Goal: Transaction & Acquisition: Book appointment/travel/reservation

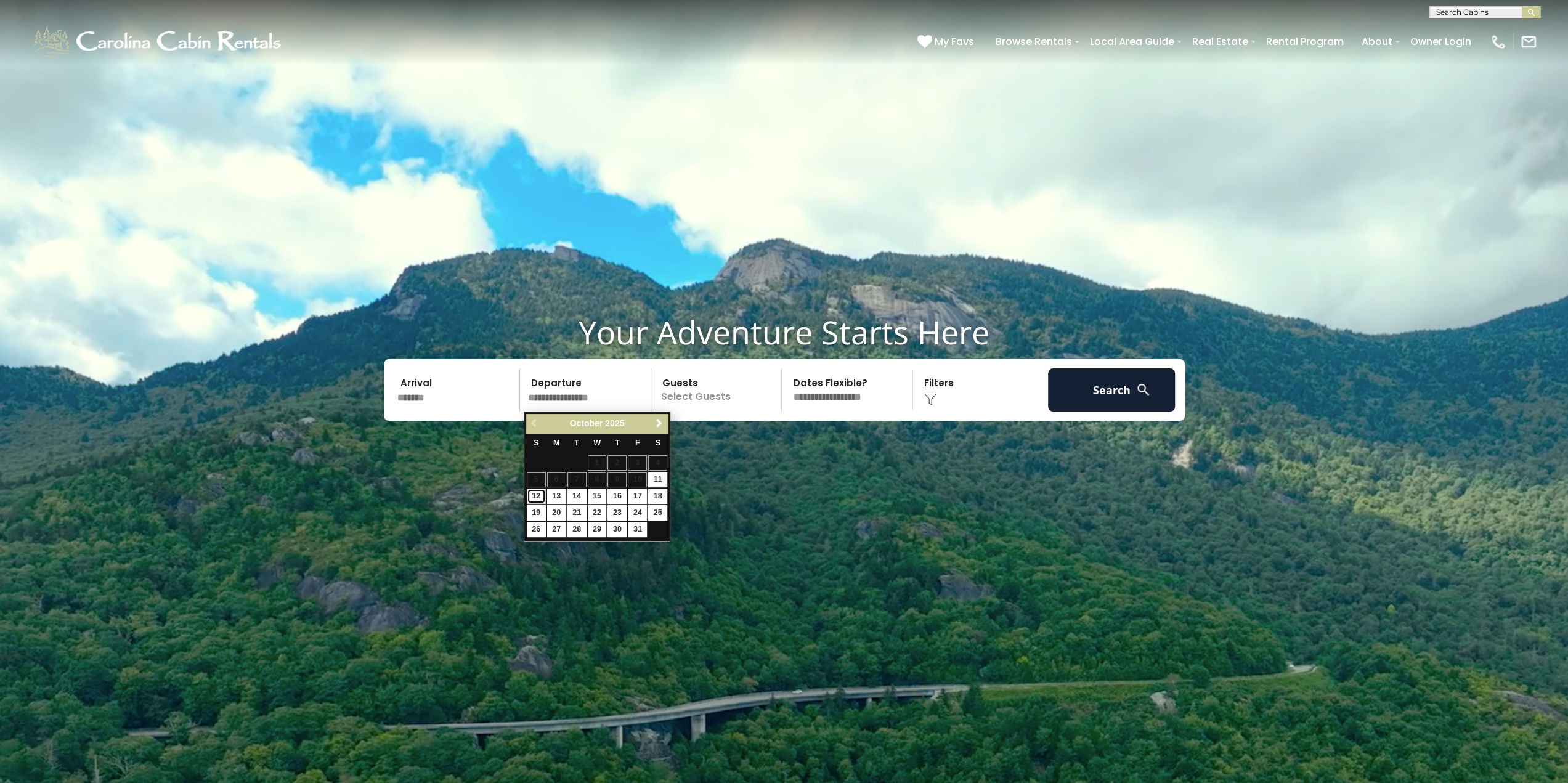
click at [534, 492] on link "12" at bounding box center [536, 496] width 19 height 16
type input "********"
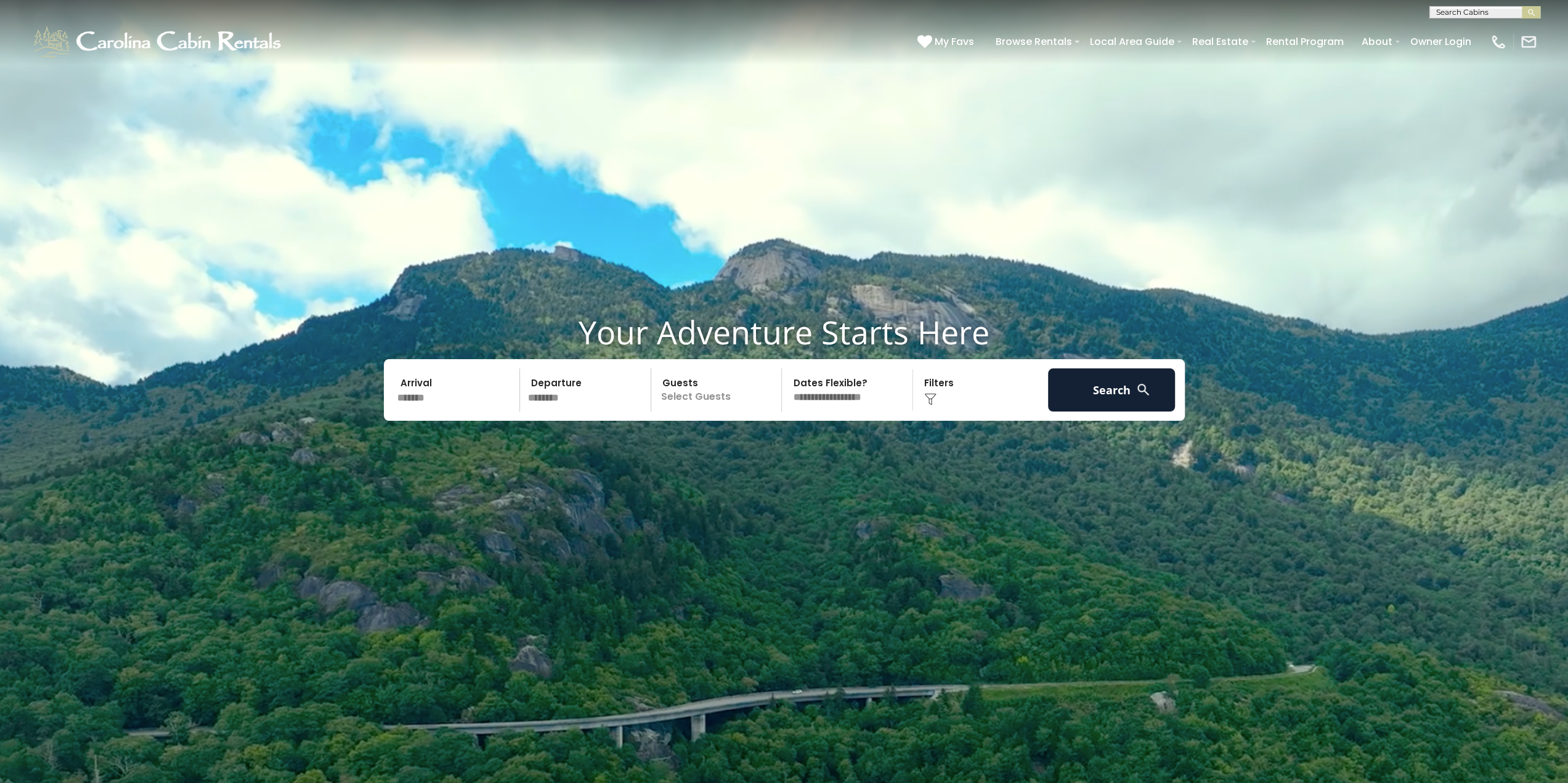
click at [689, 386] on p "Select Guests" at bounding box center [719, 389] width 127 height 43
click at [779, 440] on span "+" at bounding box center [777, 440] width 5 height 12
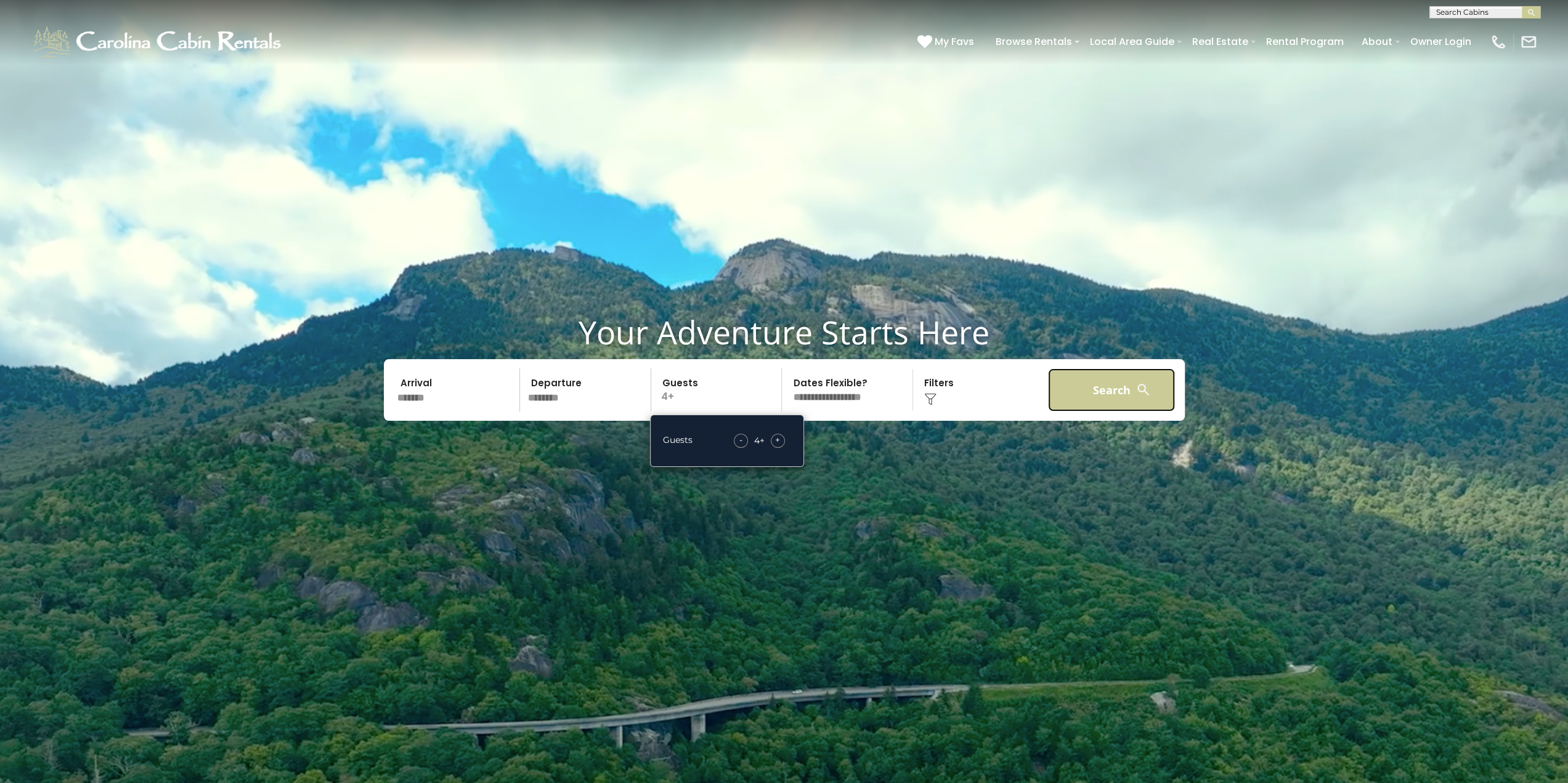
click at [1116, 389] on button "Search" at bounding box center [1111, 389] width 128 height 43
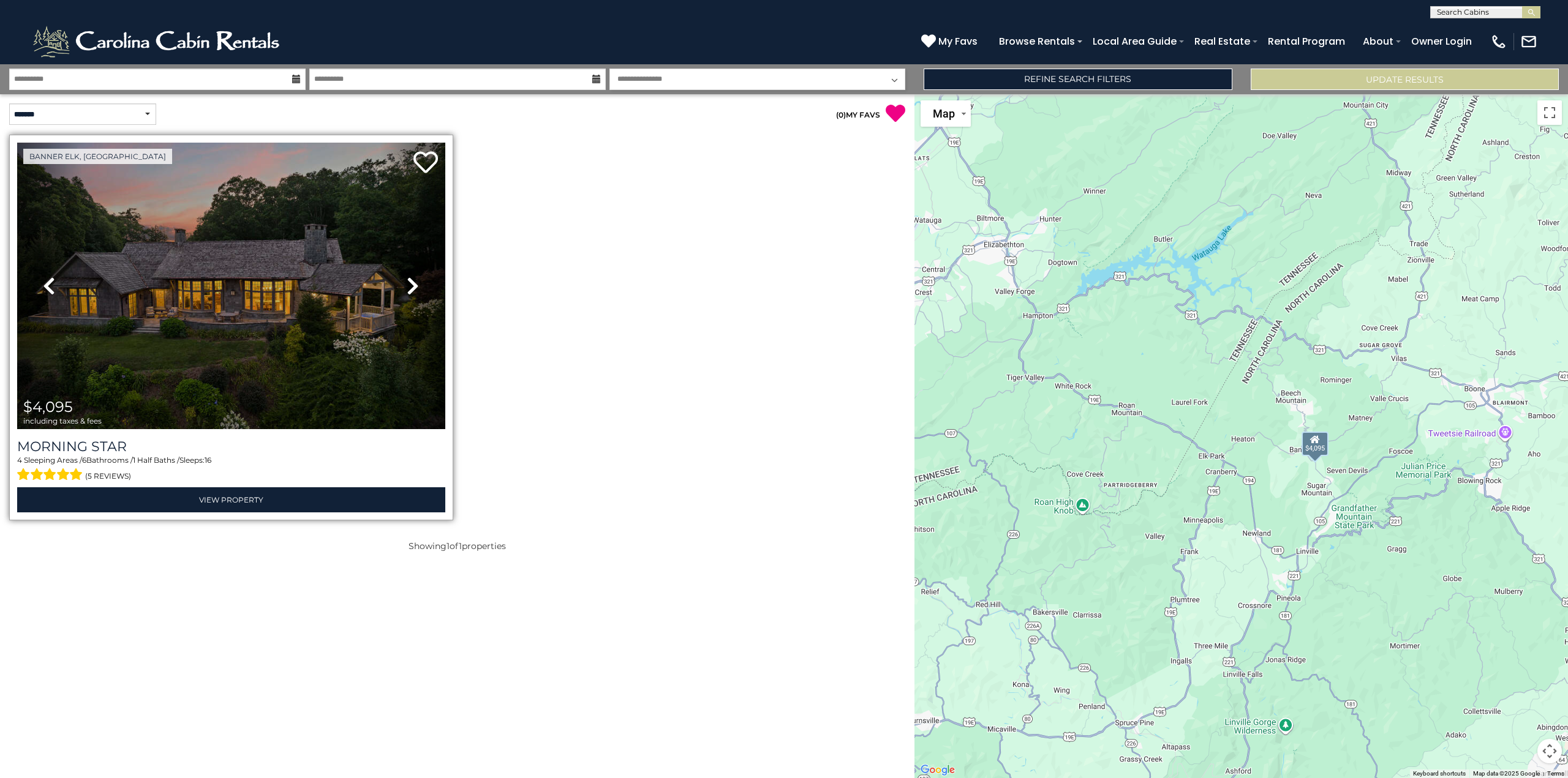
click at [411, 287] on icon at bounding box center [412, 286] width 12 height 20
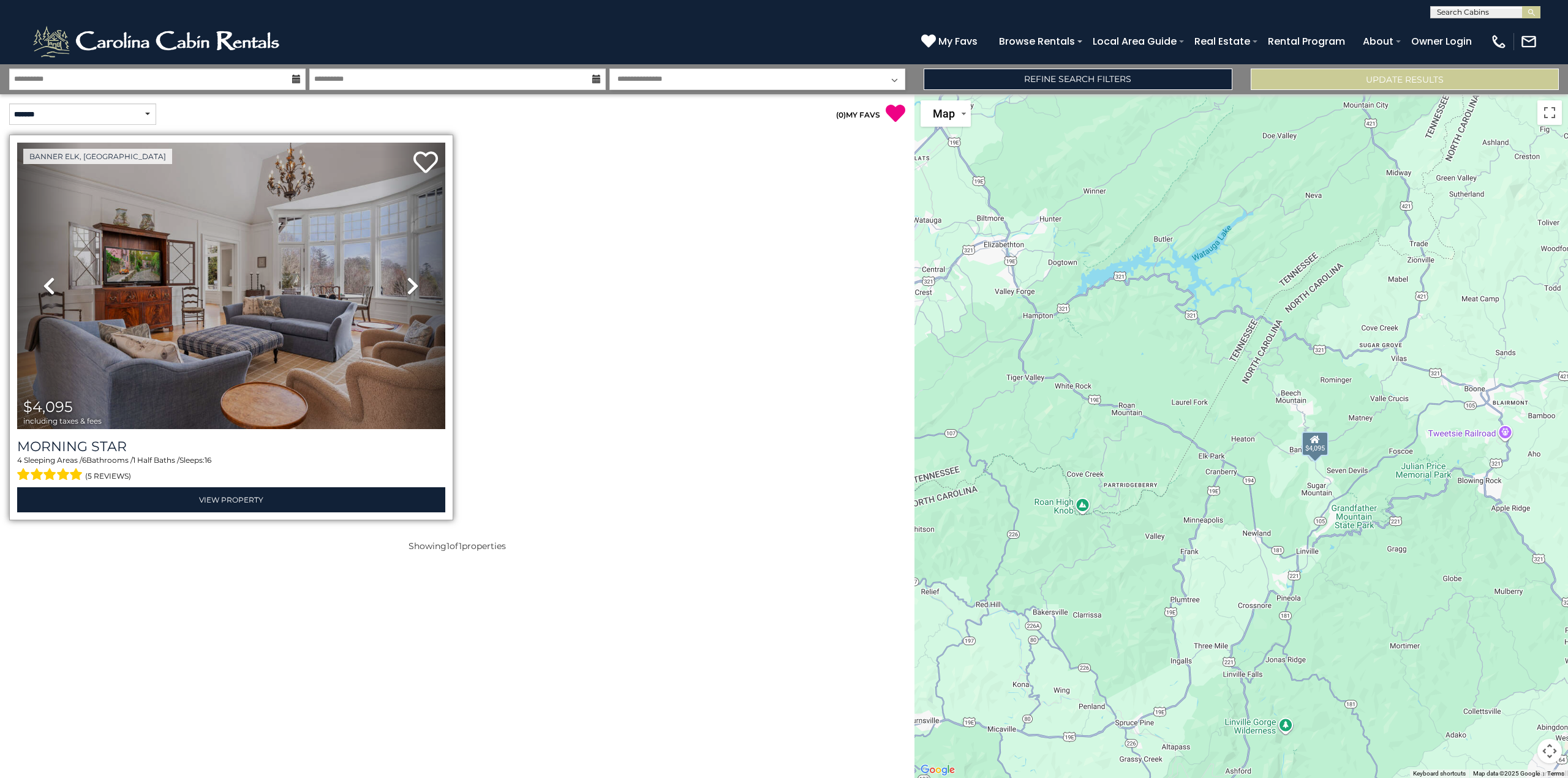
click at [411, 287] on icon at bounding box center [412, 286] width 12 height 20
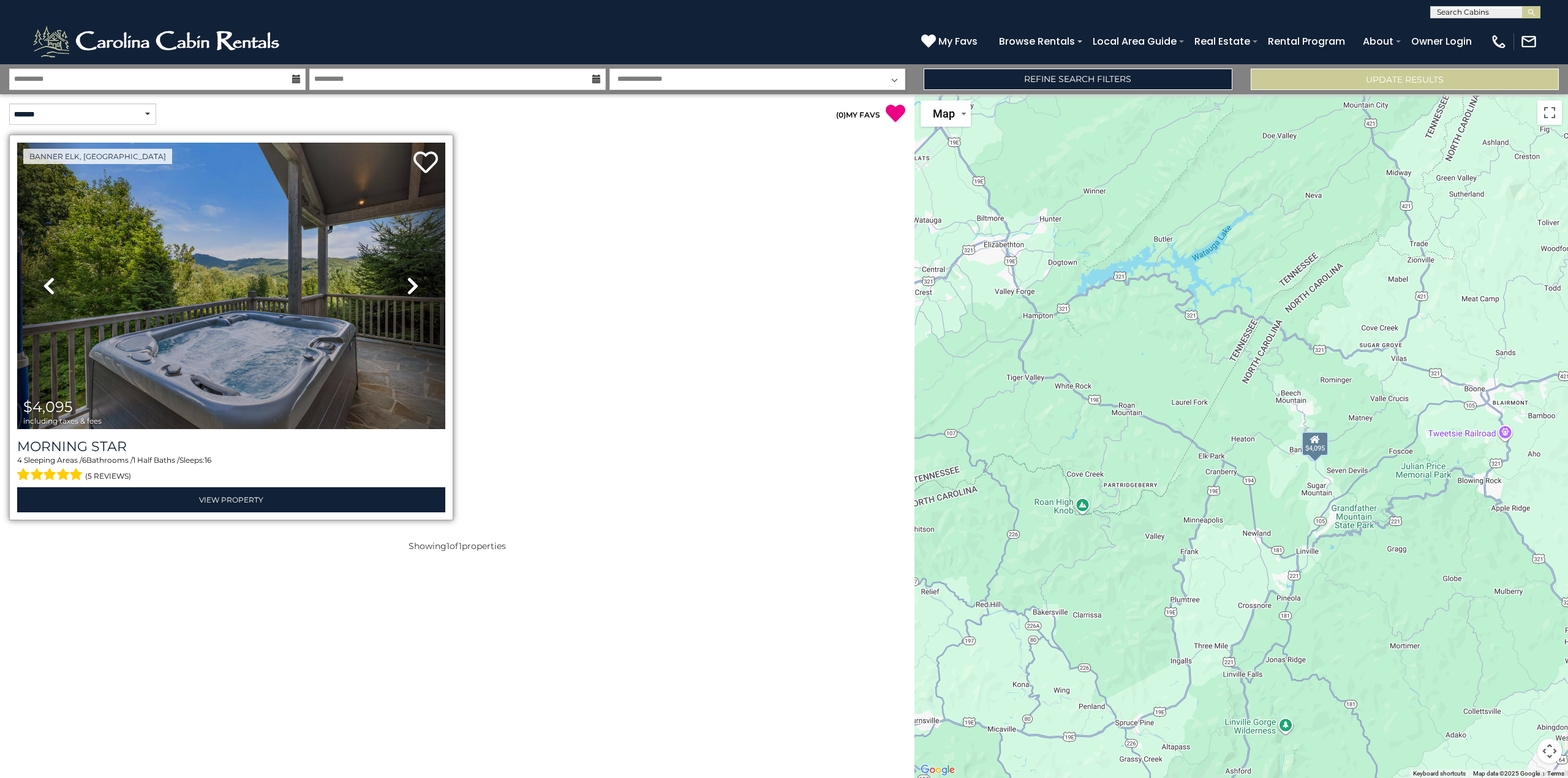
click at [411, 287] on icon at bounding box center [412, 286] width 12 height 20
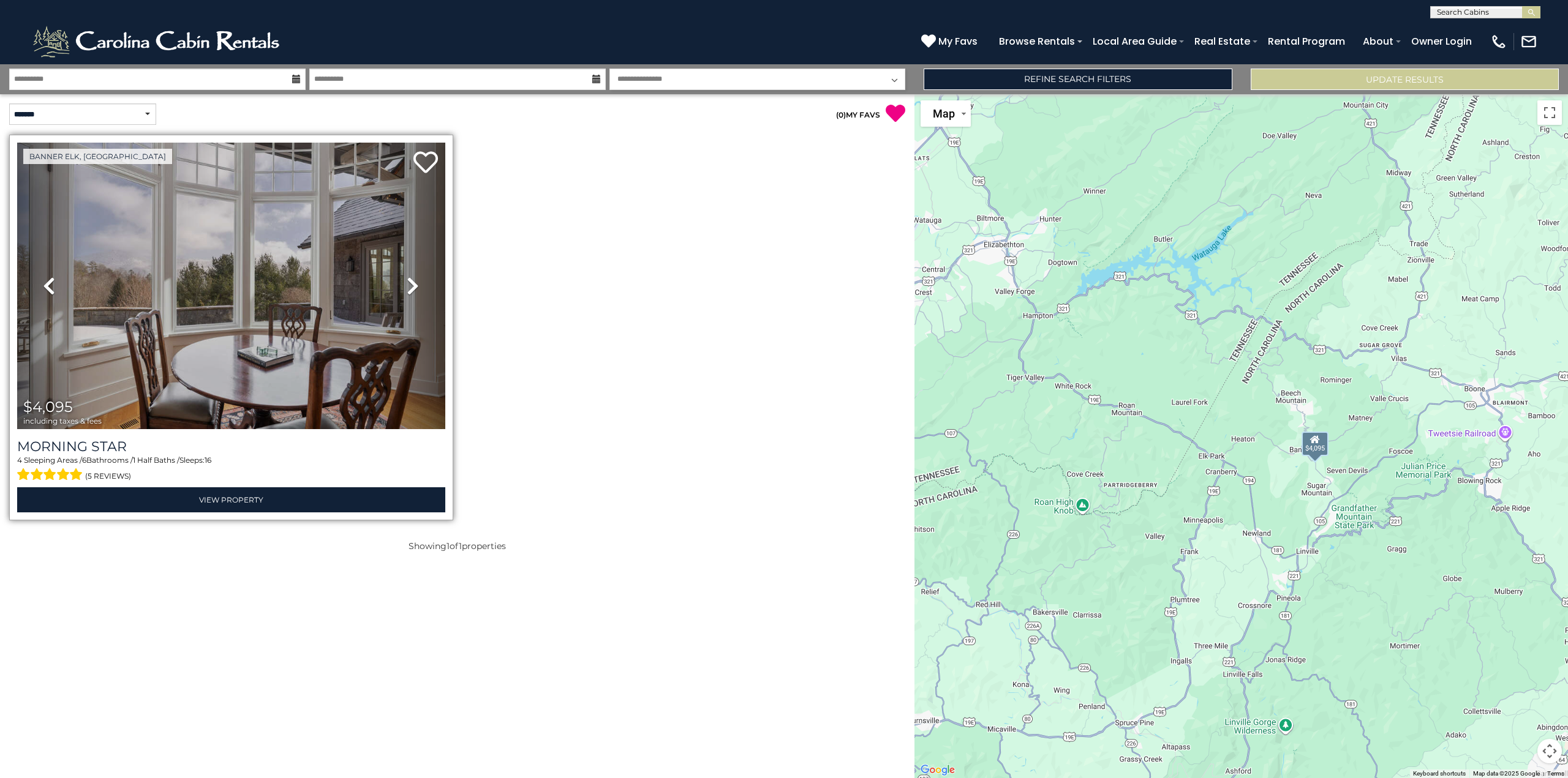
click at [411, 287] on icon at bounding box center [412, 286] width 12 height 20
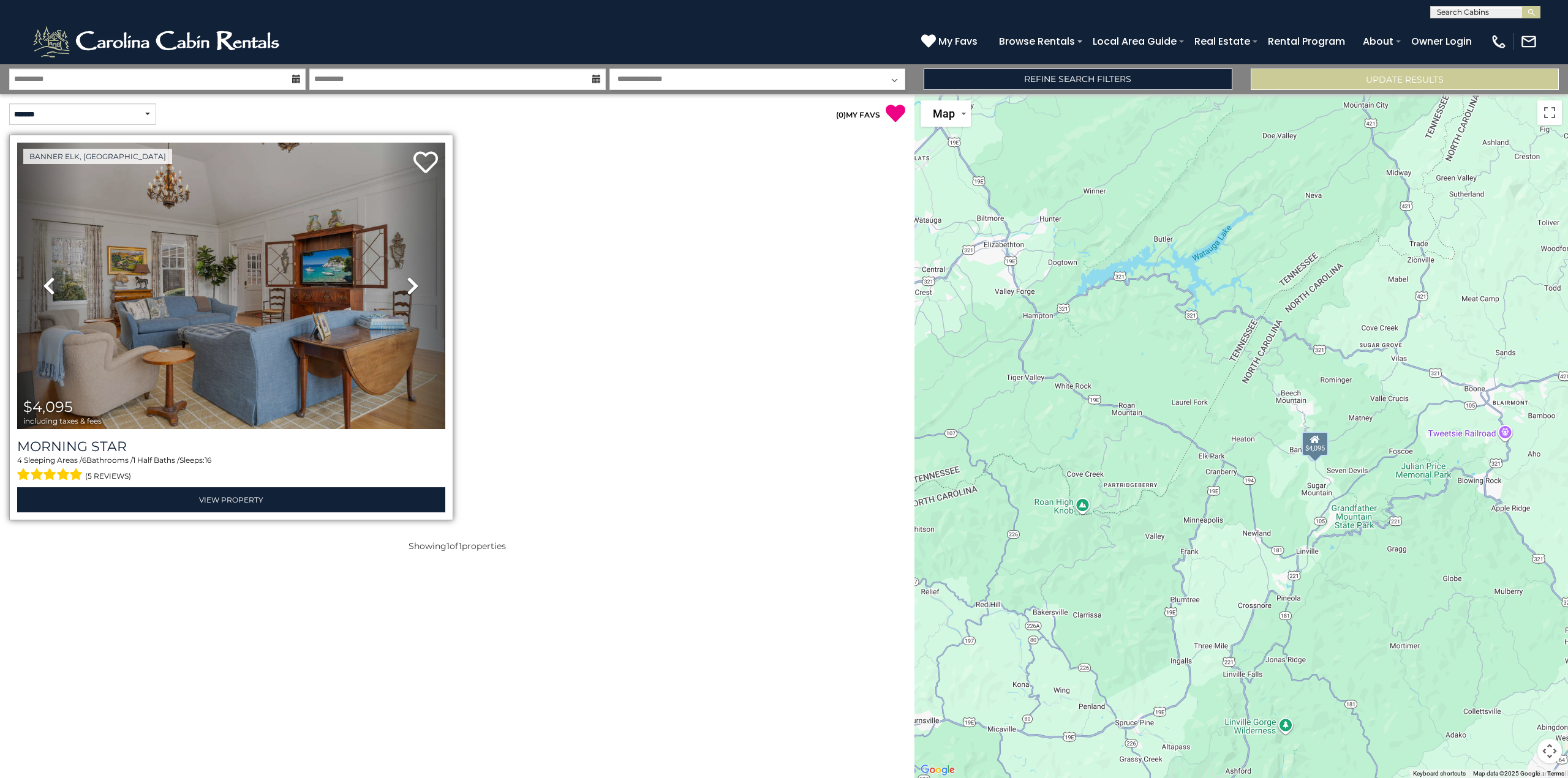
click at [411, 287] on icon at bounding box center [412, 286] width 12 height 20
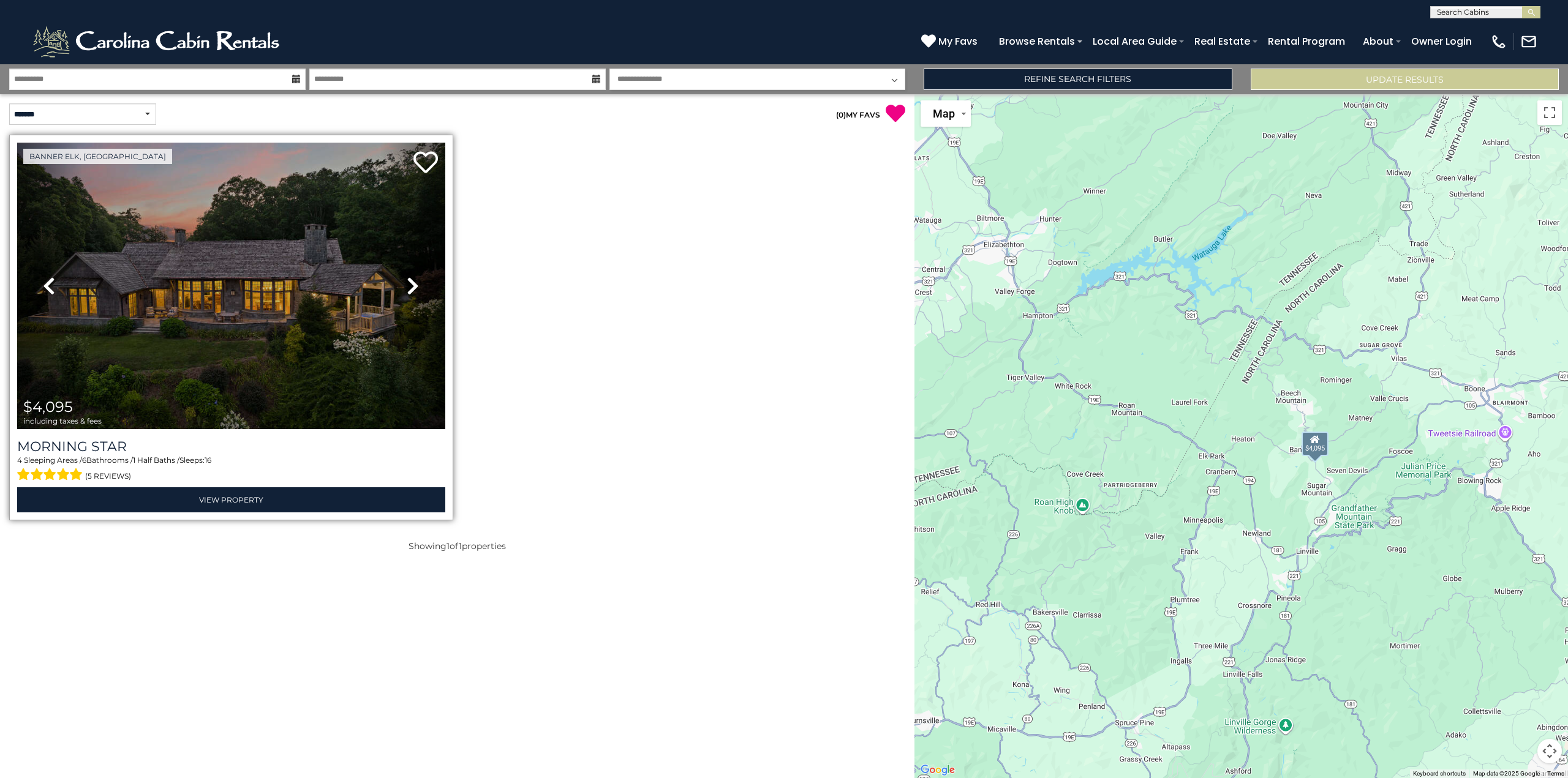
click at [410, 282] on icon at bounding box center [412, 286] width 12 height 20
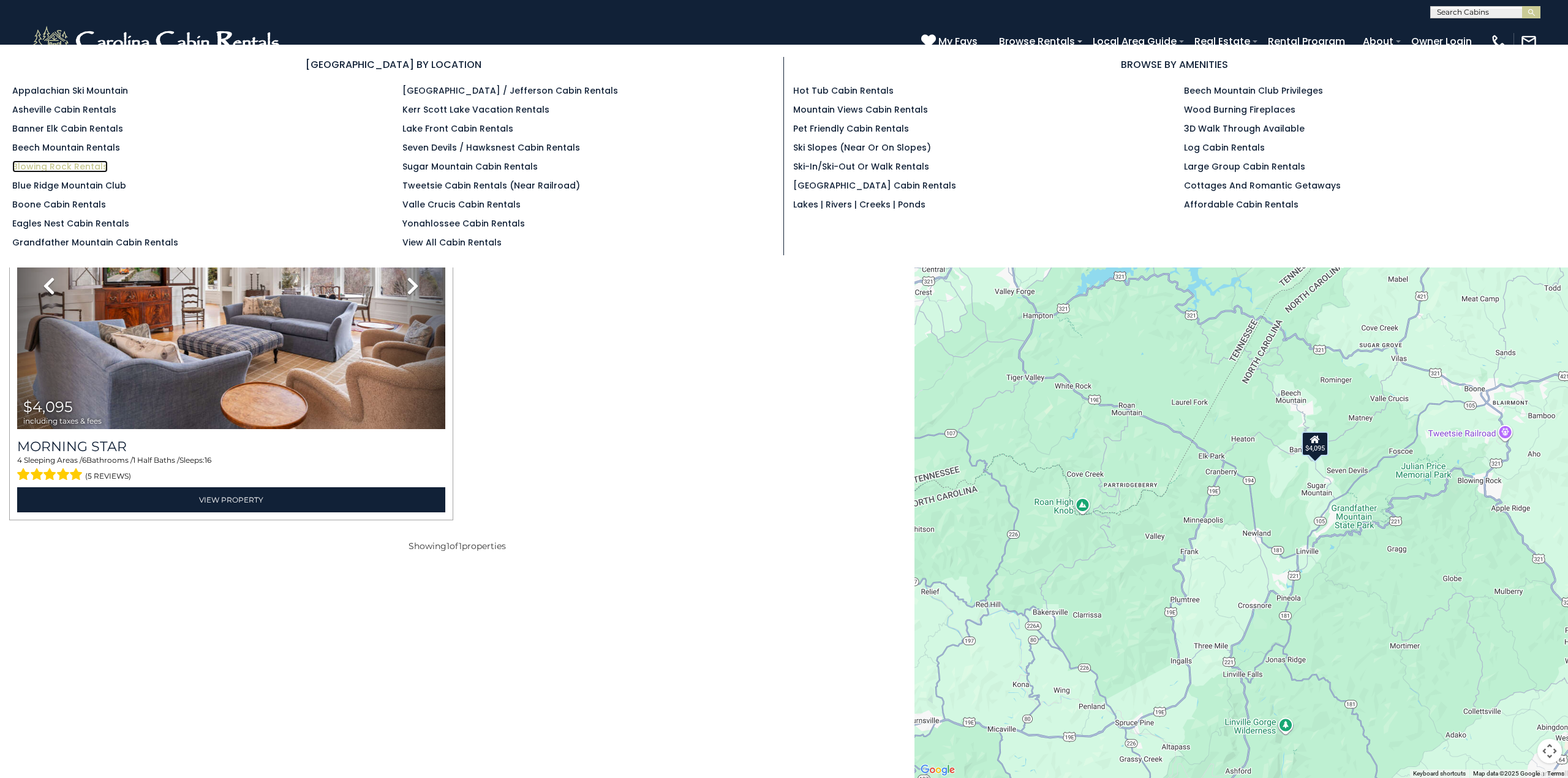
click at [83, 161] on link "Blowing Rock Rentals" at bounding box center [59, 167] width 96 height 12
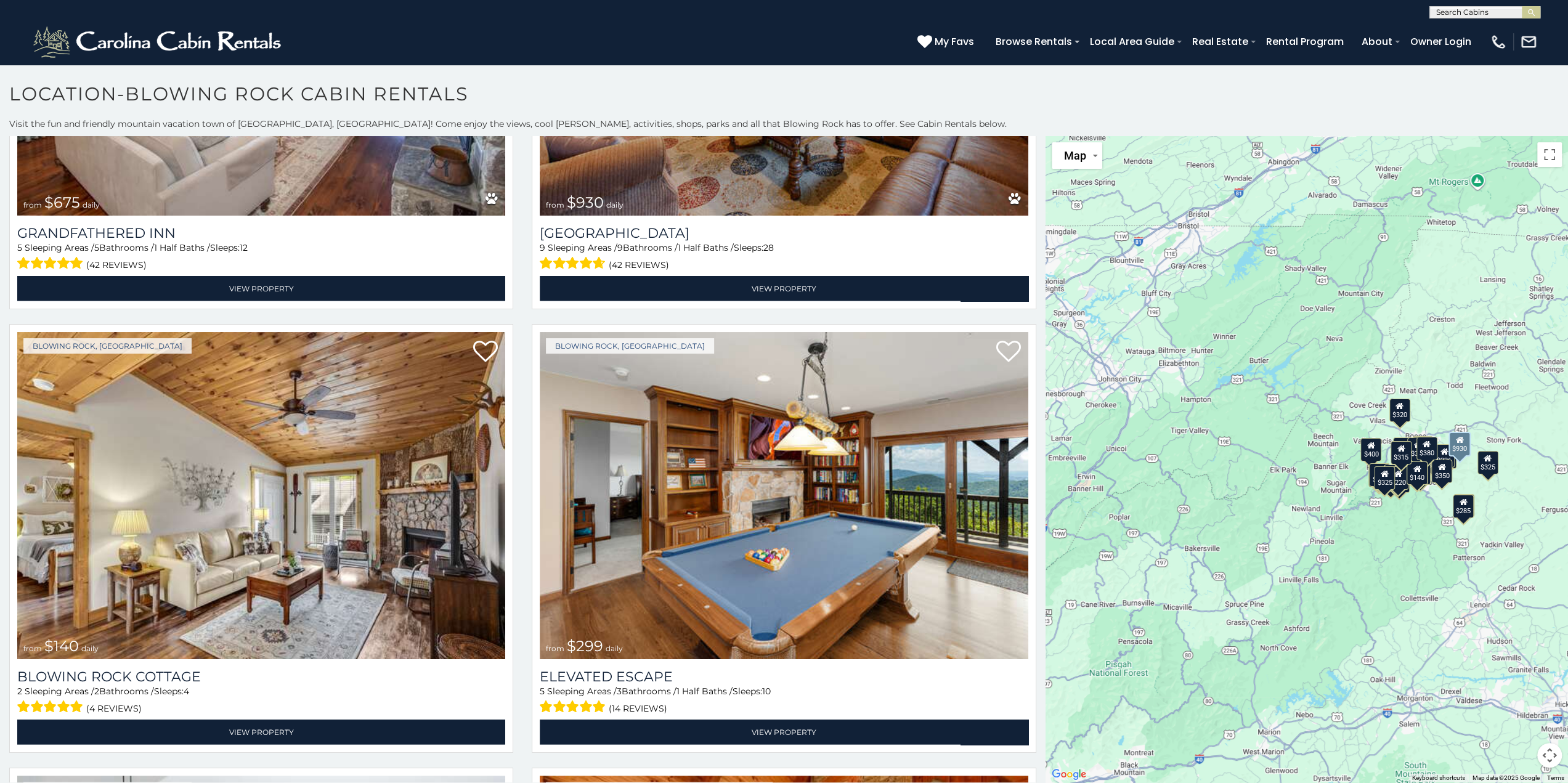
scroll to position [3512, 0]
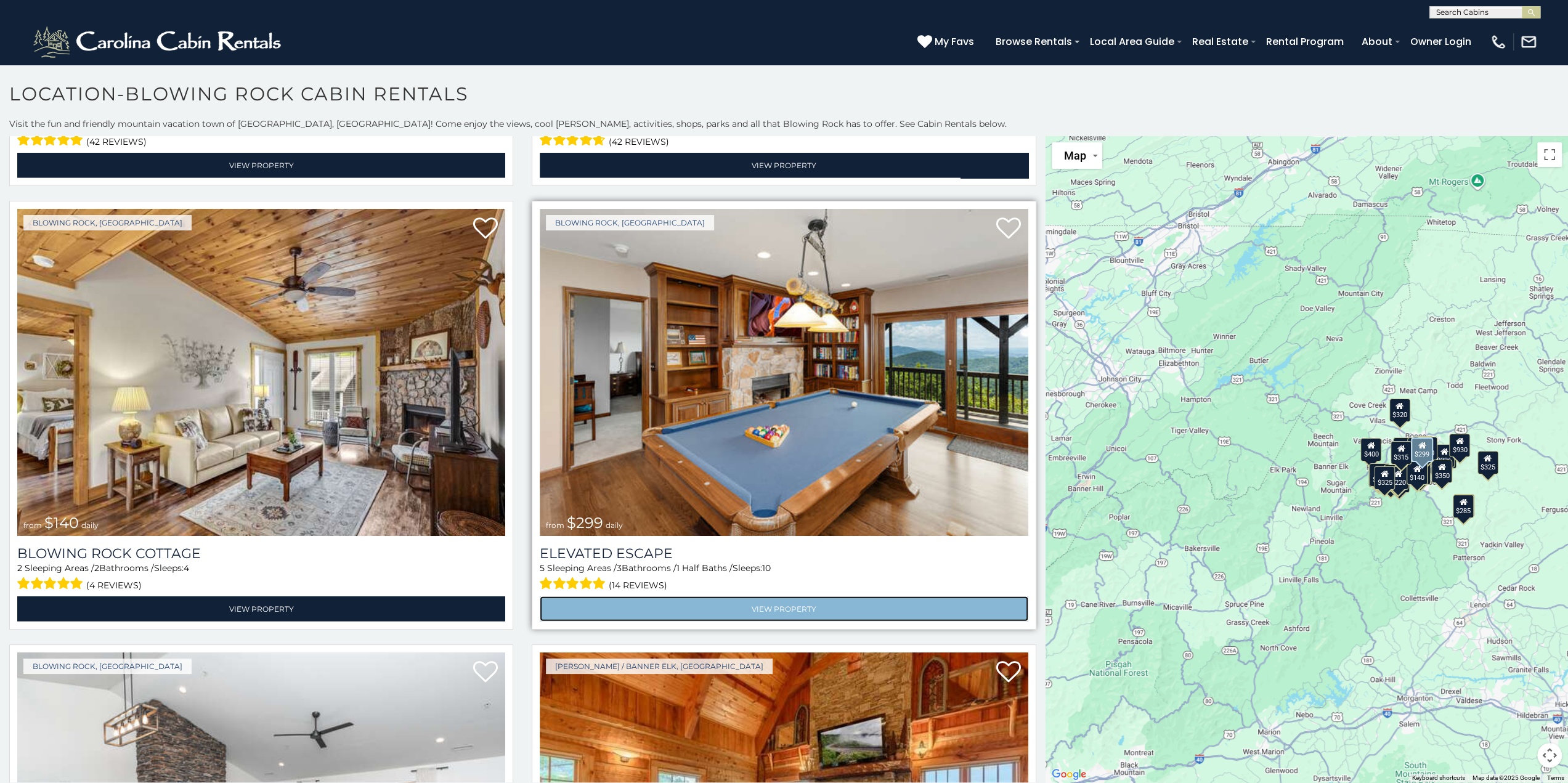
click at [700, 596] on link "View Property" at bounding box center [784, 608] width 488 height 25
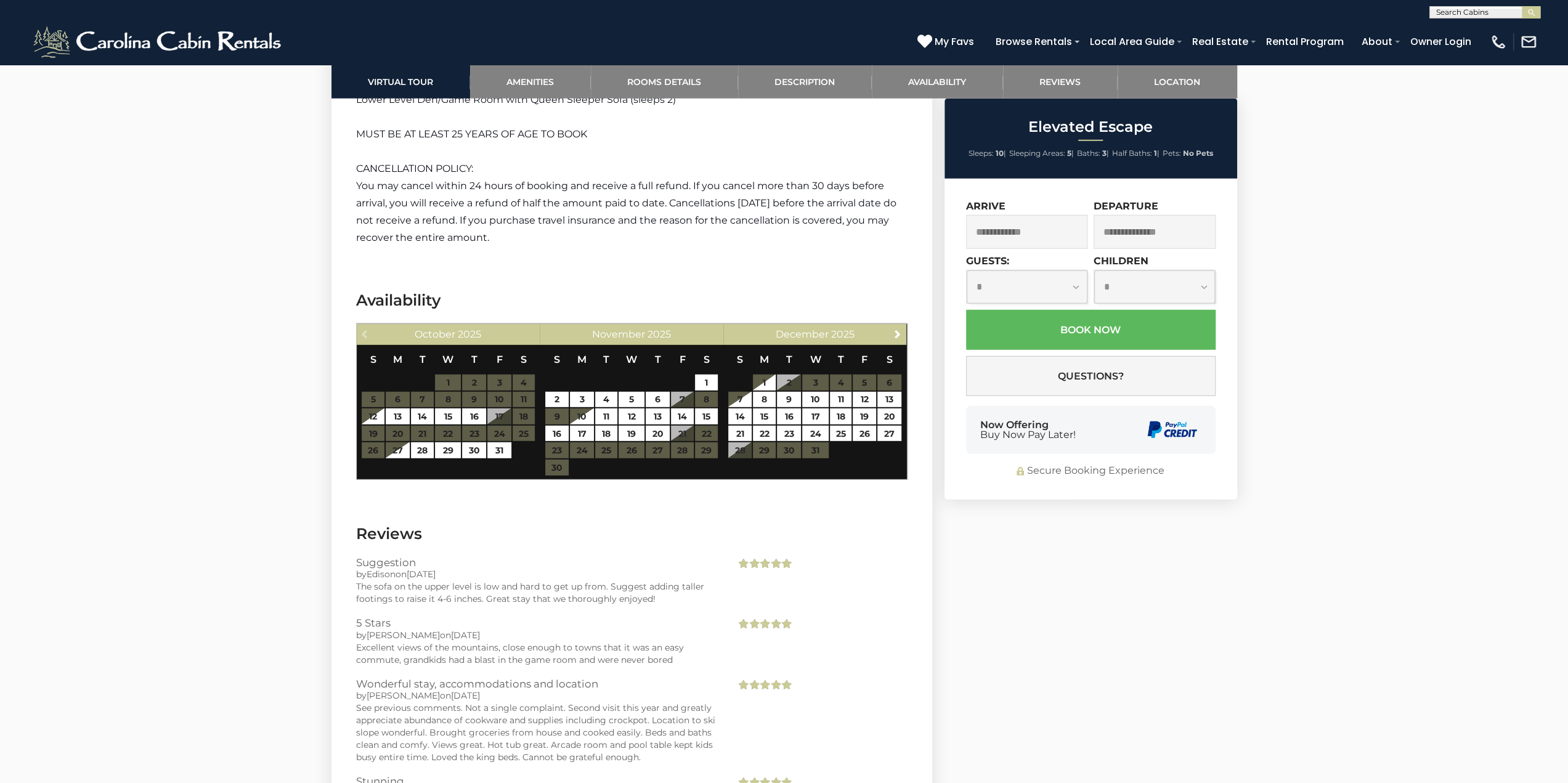
scroll to position [3451, 0]
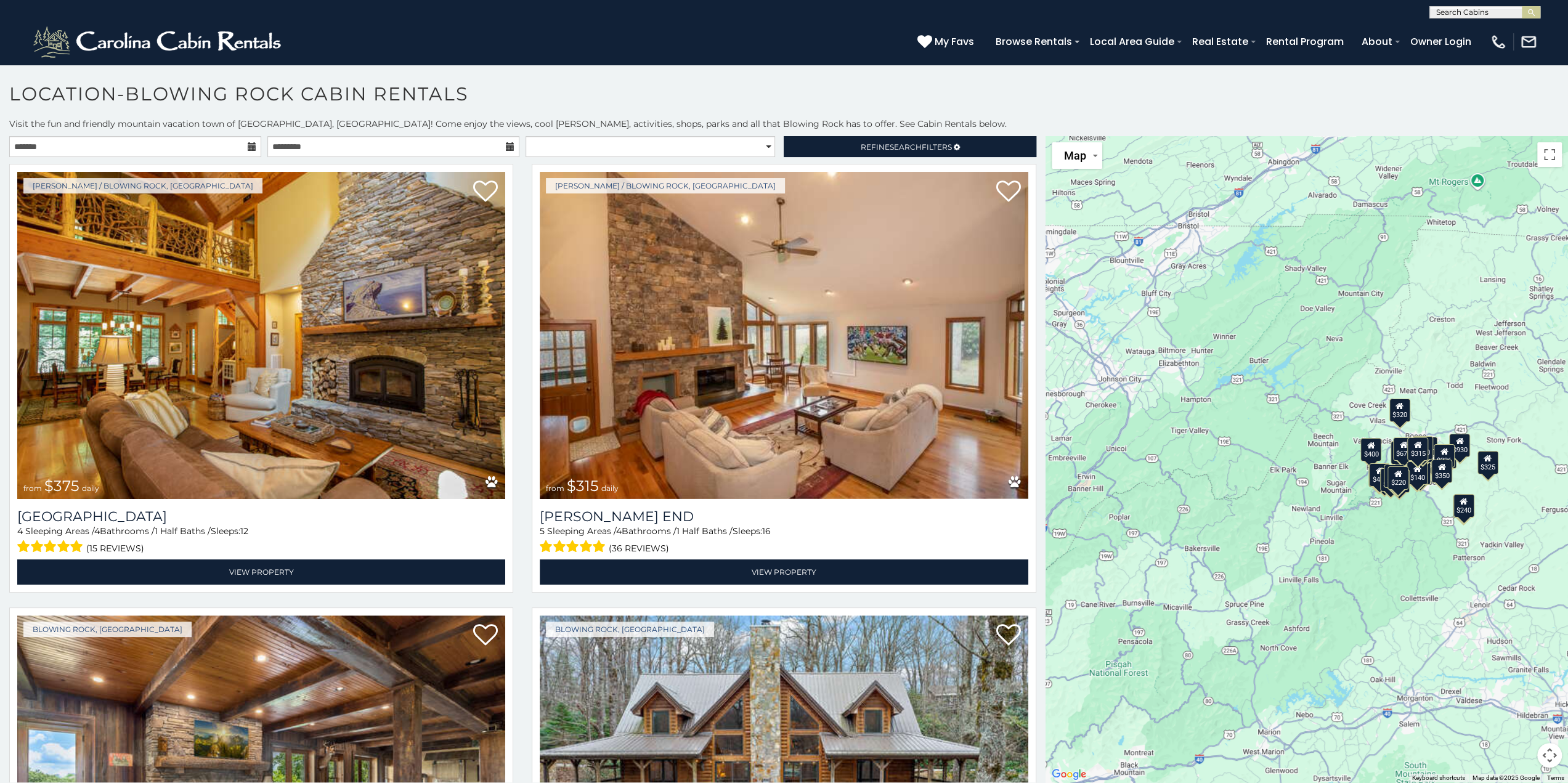
click at [249, 145] on icon at bounding box center [252, 146] width 9 height 9
click at [231, 144] on input "text" at bounding box center [135, 146] width 252 height 21
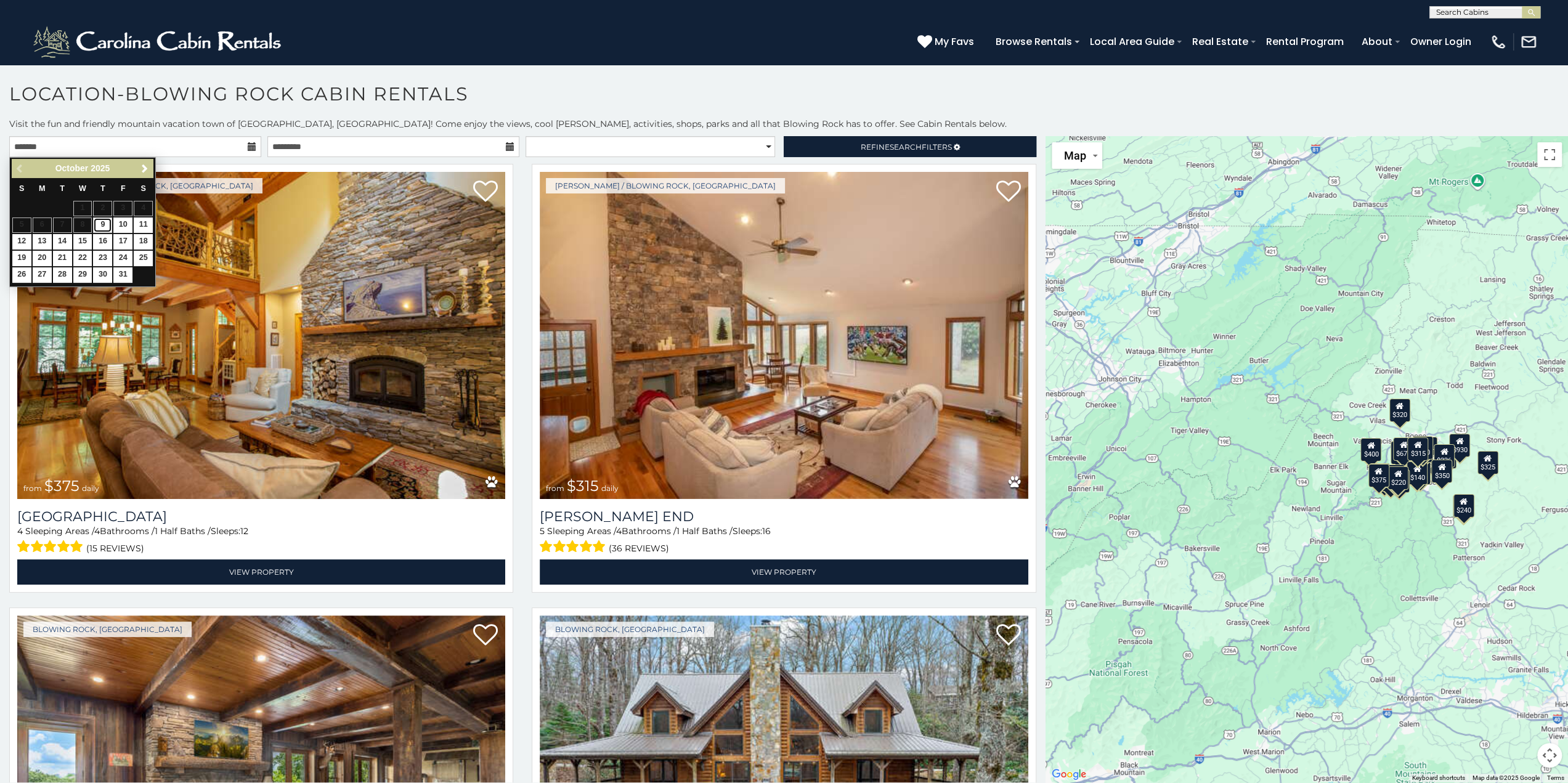
click at [101, 220] on link "9" at bounding box center [102, 225] width 19 height 16
type input "**********"
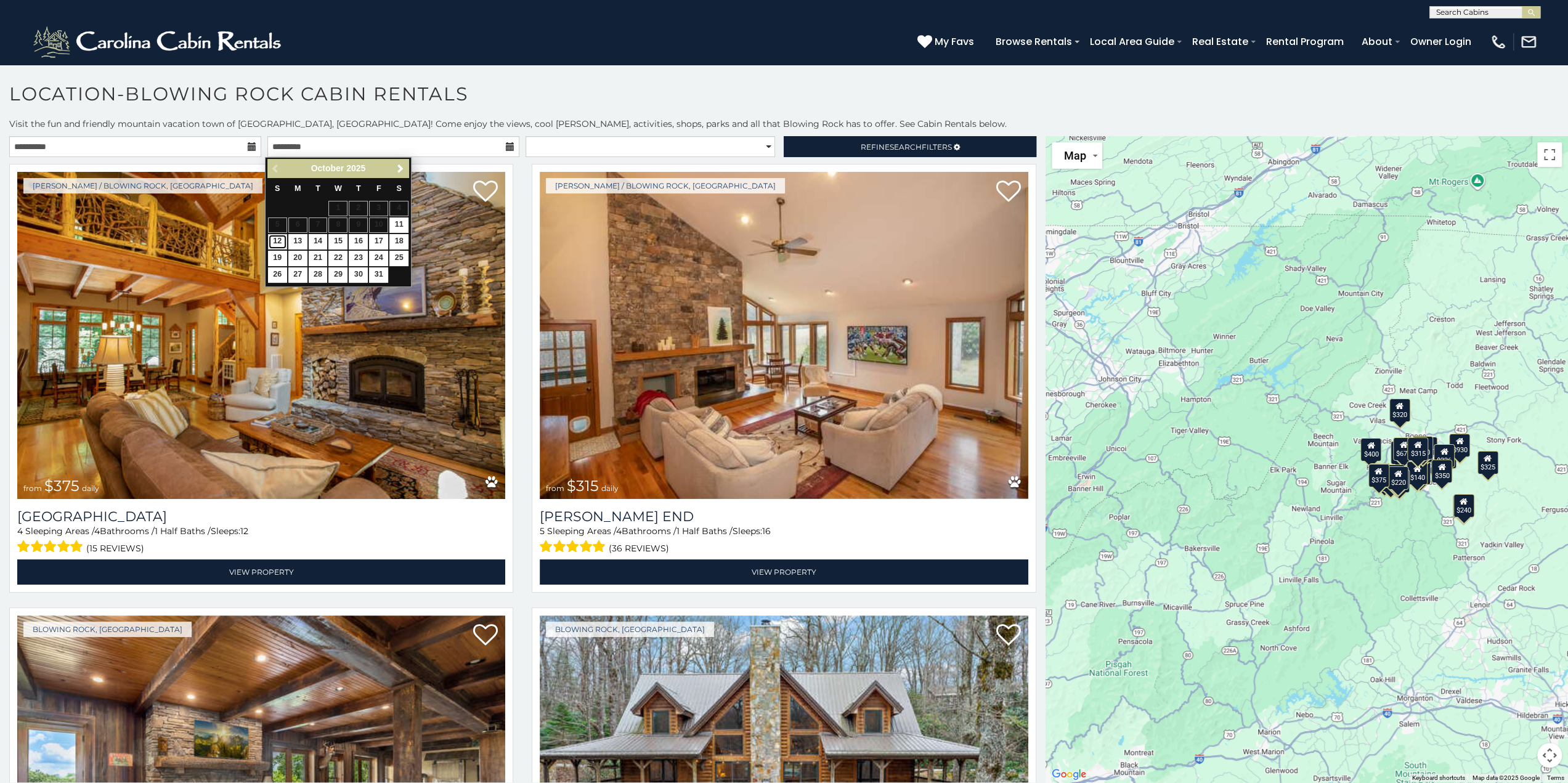
click at [274, 235] on link "12" at bounding box center [277, 242] width 19 height 16
type input "**********"
